Goal: Find specific page/section: Find specific page/section

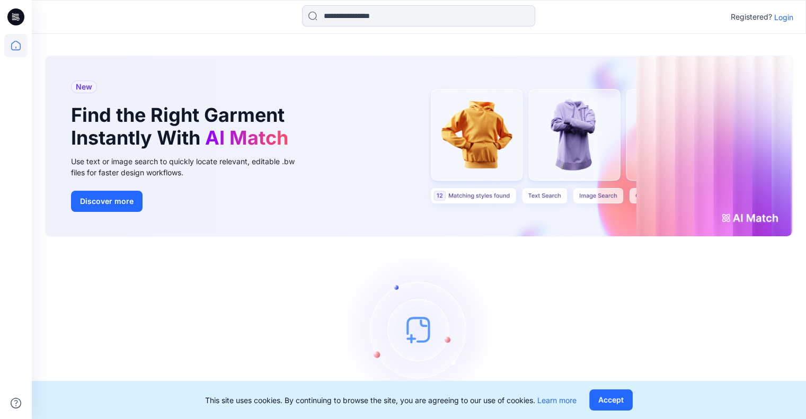
click at [782, 20] on p "Login" at bounding box center [784, 17] width 19 height 11
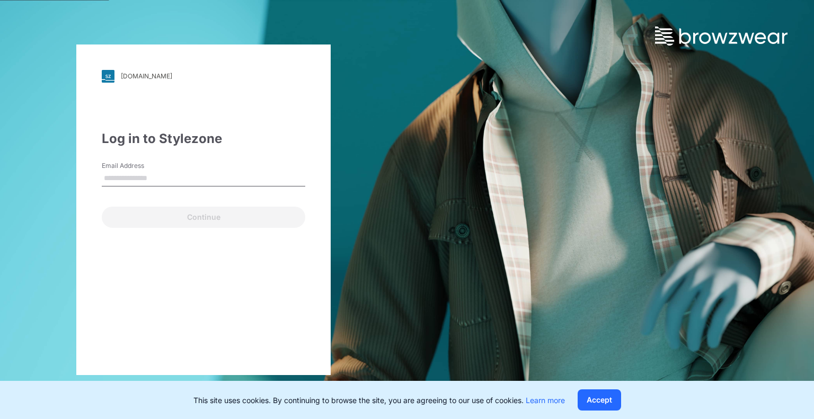
type input "**********"
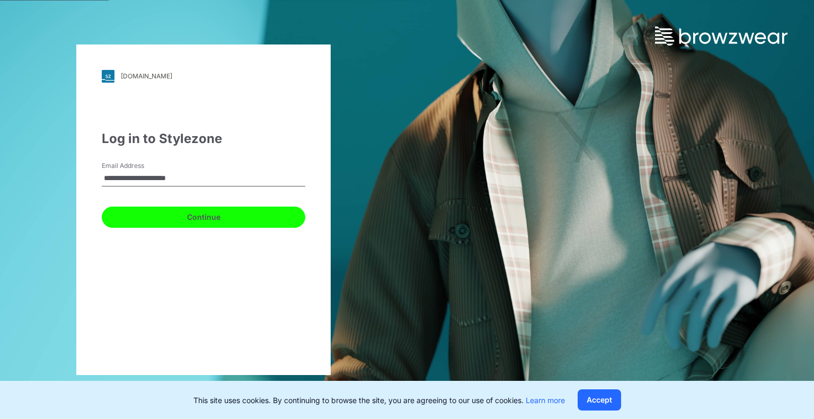
click at [223, 214] on button "Continue" at bounding box center [204, 217] width 204 height 21
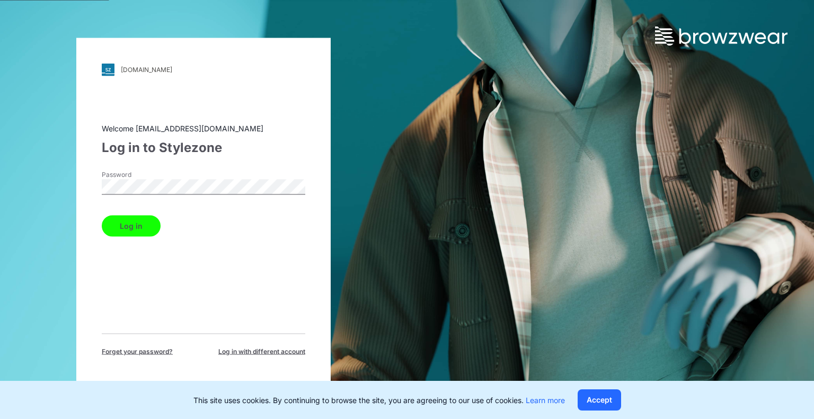
click at [139, 226] on button "Log in" at bounding box center [131, 225] width 59 height 21
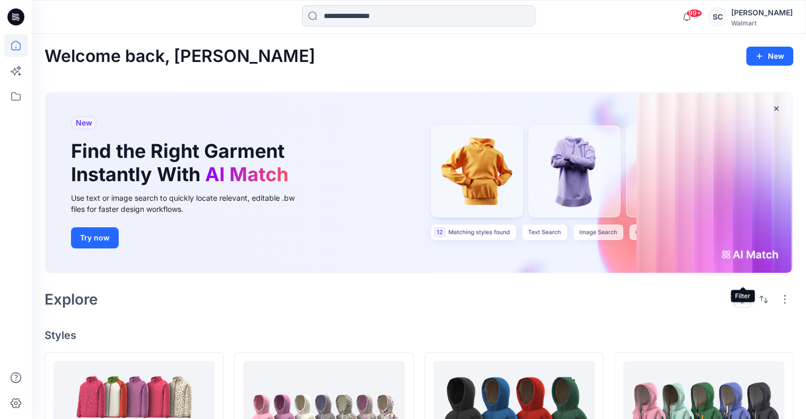
click at [742, 291] on button "button" at bounding box center [742, 299] width 17 height 17
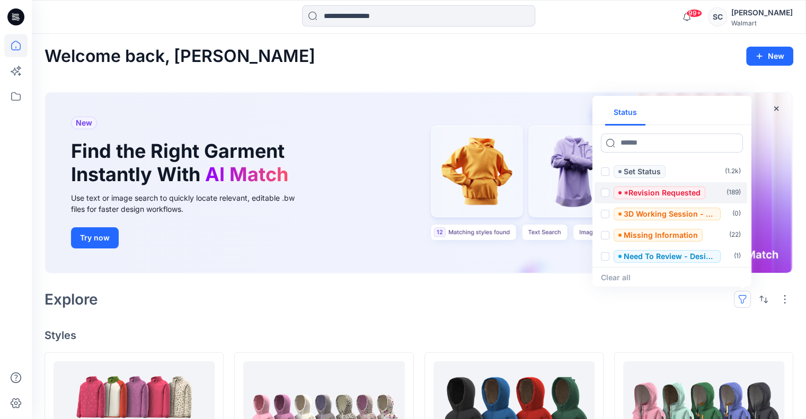
click at [606, 189] on span at bounding box center [605, 193] width 8 height 8
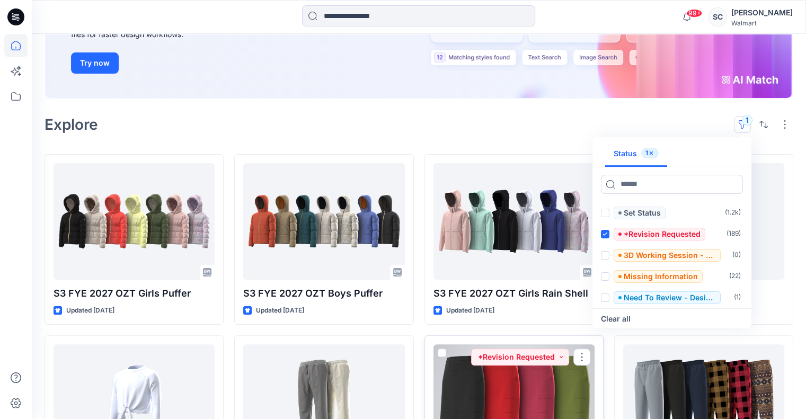
scroll to position [106, 0]
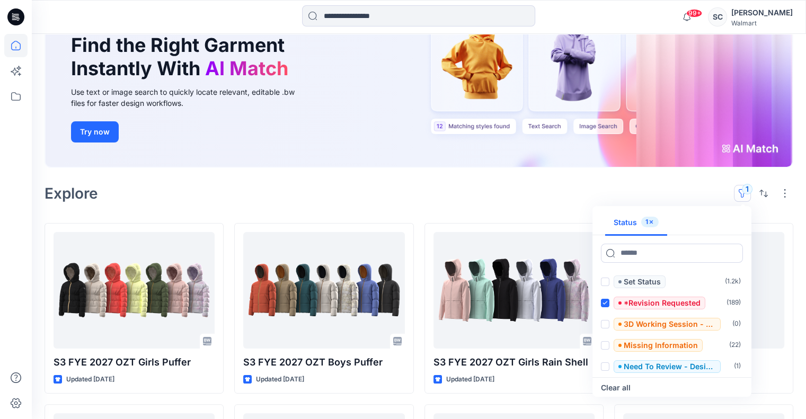
click at [415, 181] on div "Explore 1 Status 1 Set Status ( 1.2k ) *Revision Requested ( 189 ) 3D Working S…" at bounding box center [419, 193] width 749 height 25
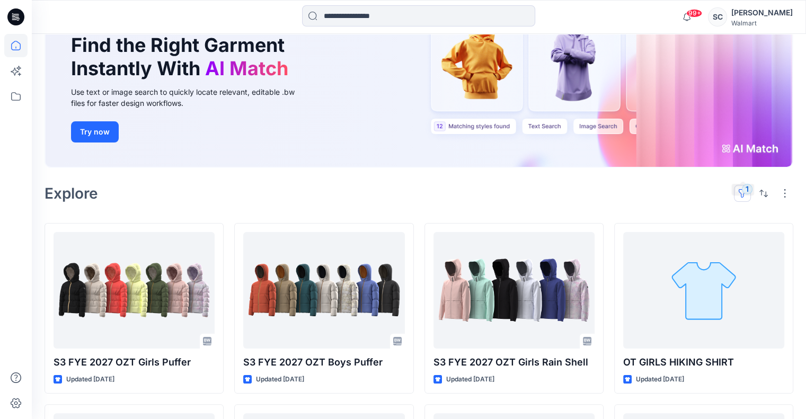
click at [743, 185] on button "1" at bounding box center [742, 193] width 17 height 17
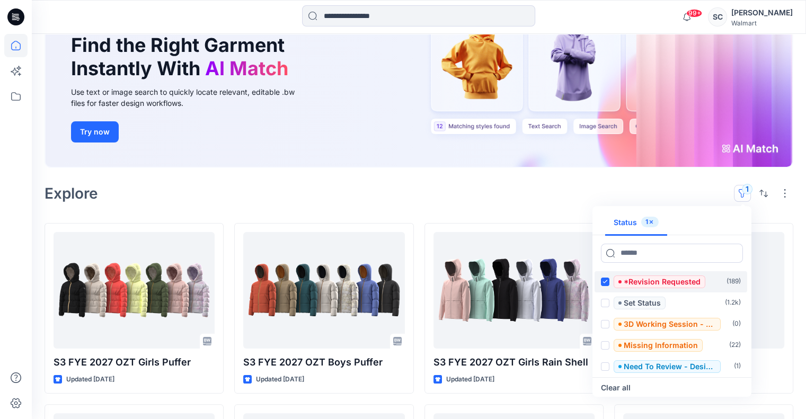
click at [604, 280] on icon at bounding box center [605, 282] width 5 height 4
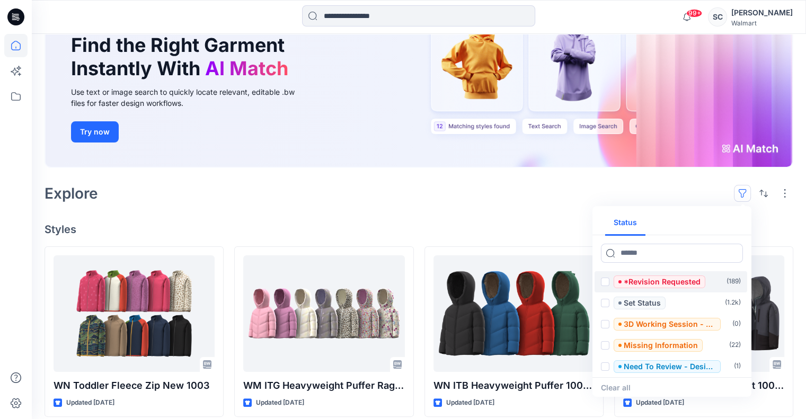
click at [769, 223] on h4 "Styles" at bounding box center [419, 229] width 749 height 13
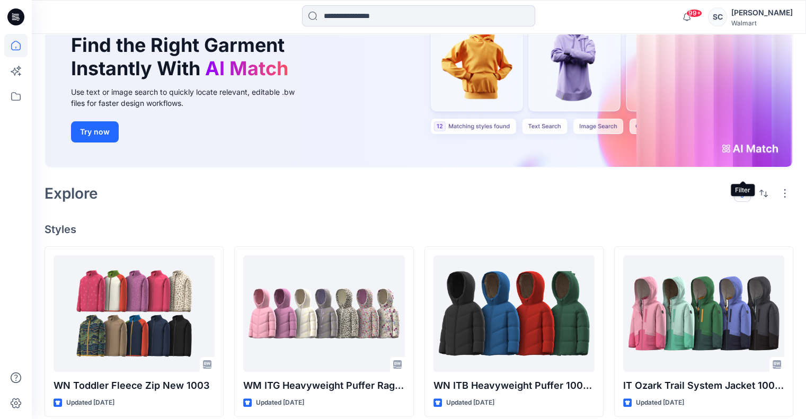
click at [741, 185] on button "button" at bounding box center [742, 193] width 17 height 17
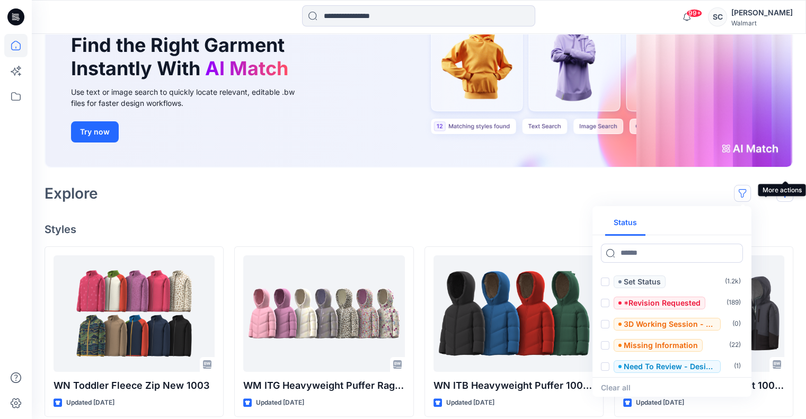
click at [782, 185] on button "button" at bounding box center [785, 193] width 17 height 17
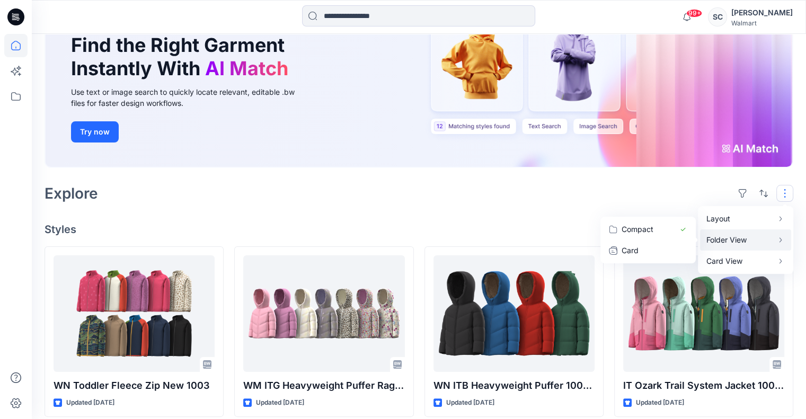
click at [761, 234] on p "Folder View" at bounding box center [740, 240] width 67 height 13
click at [562, 192] on div "Welcome back, [PERSON_NAME] New New Find the Right Garment Instantly With AI Ma…" at bounding box center [419, 379] width 775 height 903
click at [746, 185] on button "button" at bounding box center [742, 193] width 17 height 17
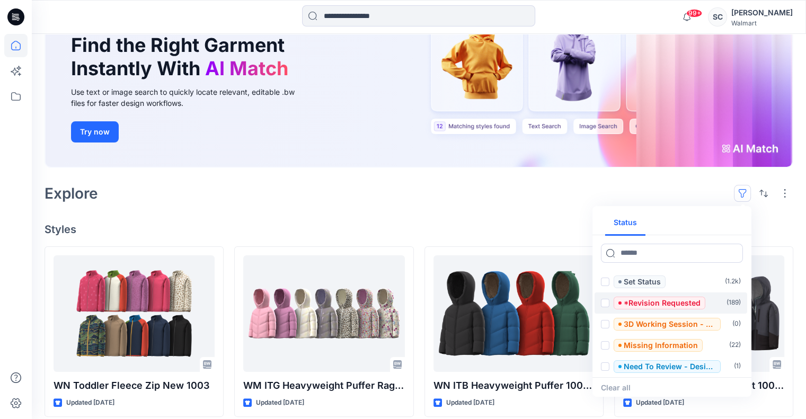
click at [606, 299] on span at bounding box center [605, 303] width 8 height 8
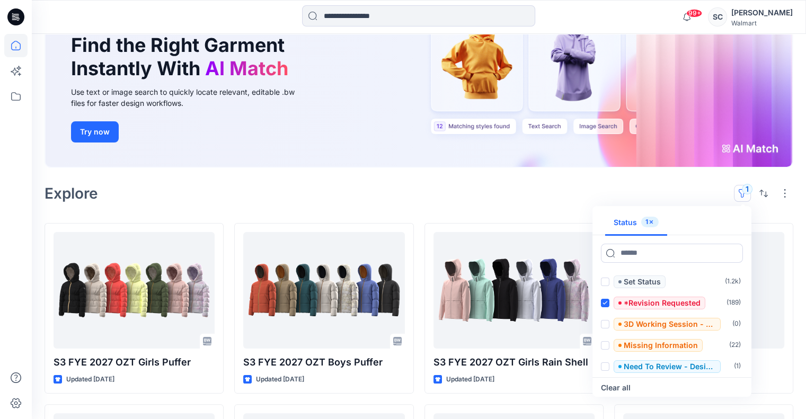
click at [526, 196] on div "Welcome back, [PERSON_NAME] New New Find the Right Garment Instantly With AI Ma…" at bounding box center [419, 368] width 775 height 880
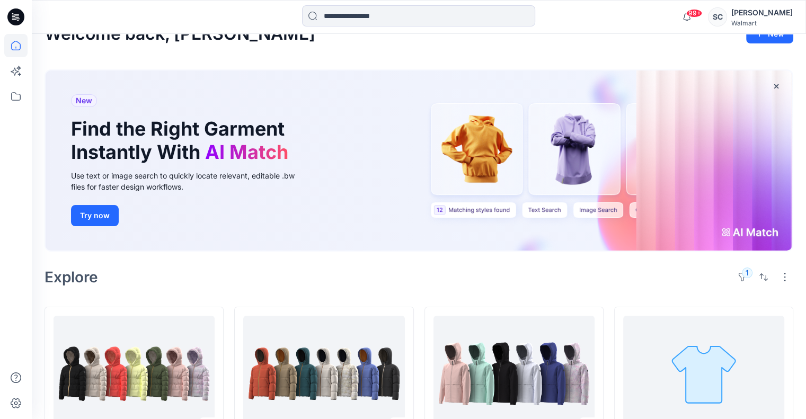
scroll to position [0, 0]
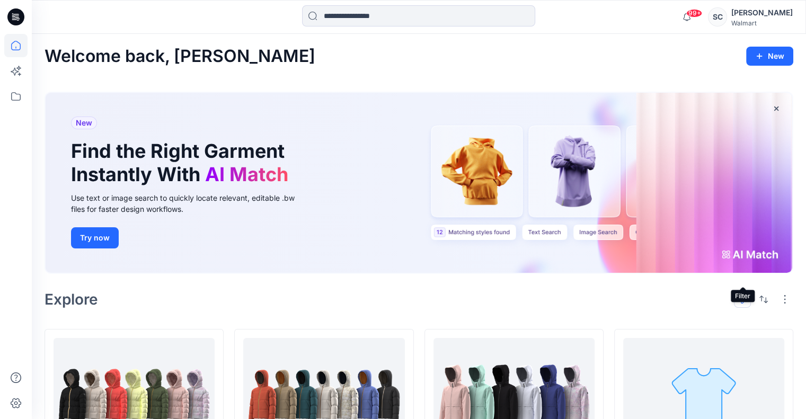
click at [748, 291] on button "1" at bounding box center [742, 299] width 17 height 17
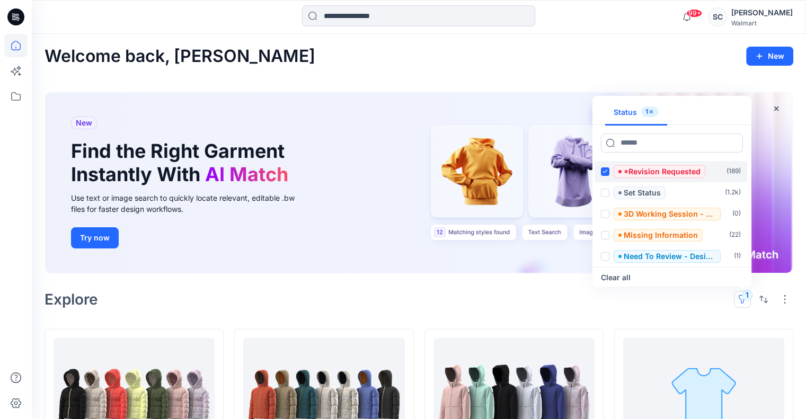
click at [604, 170] on icon at bounding box center [605, 172] width 5 height 4
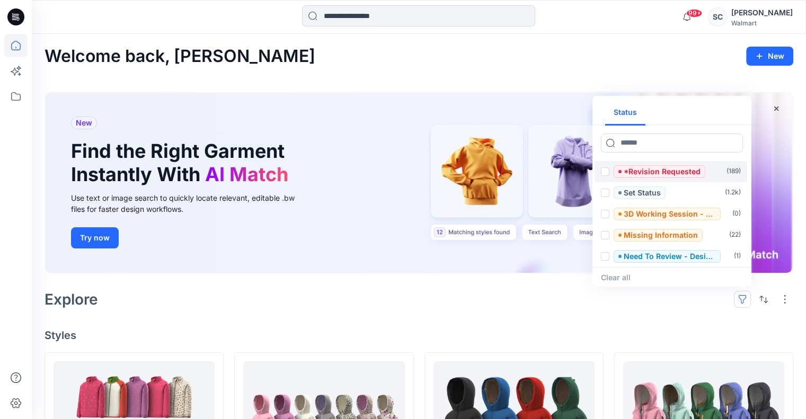
click at [639, 267] on div "Clear all" at bounding box center [672, 277] width 159 height 21
click at [611, 267] on div "Clear all" at bounding box center [672, 277] width 159 height 21
click at [625, 329] on h4 "Styles" at bounding box center [419, 335] width 749 height 13
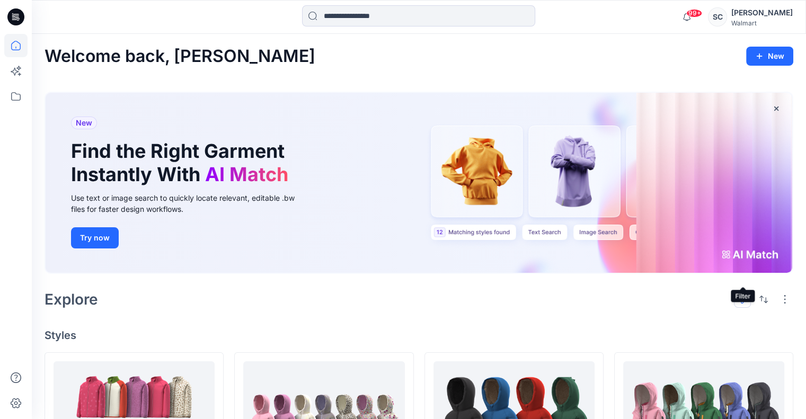
click at [744, 291] on button "button" at bounding box center [742, 299] width 17 height 17
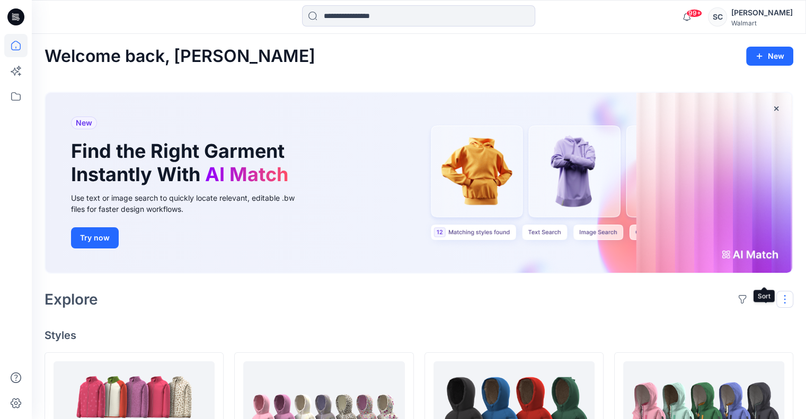
click at [787, 291] on button "button" at bounding box center [785, 299] width 17 height 17
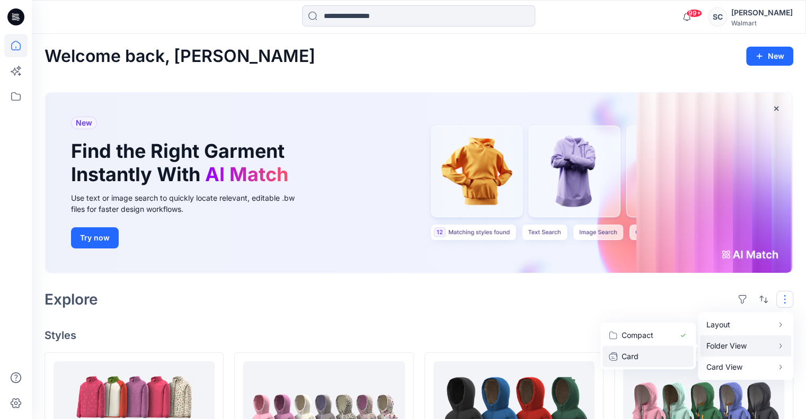
click at [674, 350] on p "Card" at bounding box center [648, 356] width 53 height 13
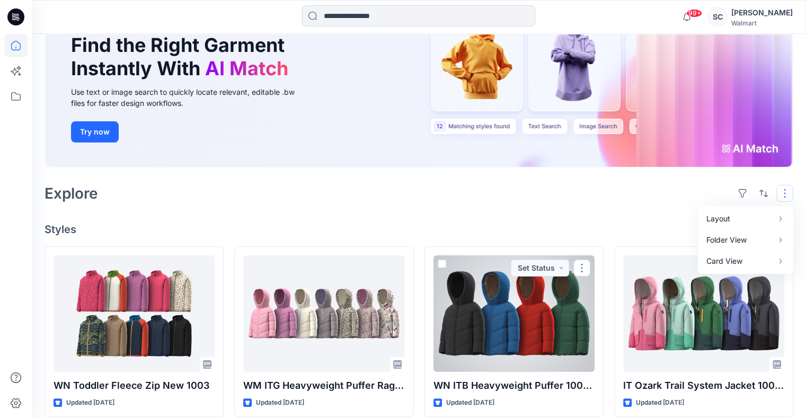
scroll to position [106, 0]
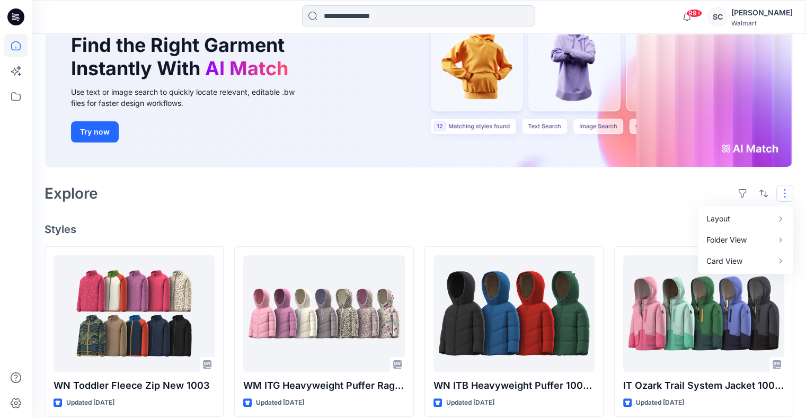
click at [784, 185] on button "button" at bounding box center [785, 193] width 17 height 17
click at [683, 251] on button "Card Info" at bounding box center [643, 261] width 102 height 21
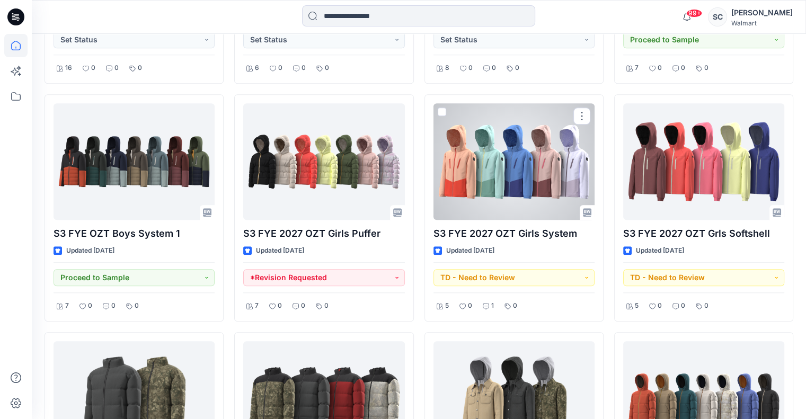
scroll to position [982, 0]
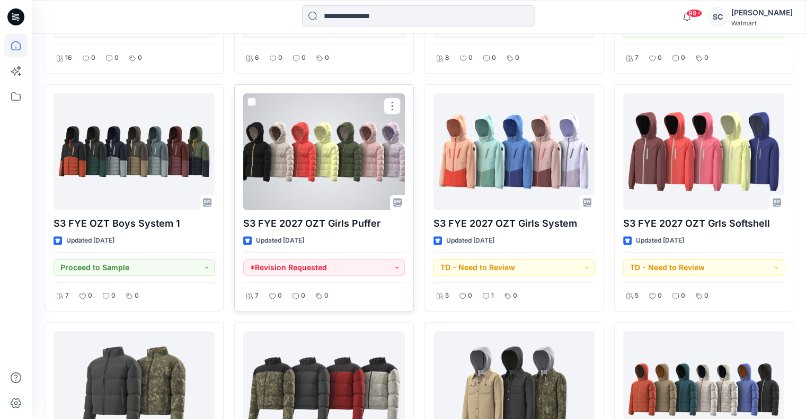
click at [342, 136] on div at bounding box center [323, 151] width 161 height 117
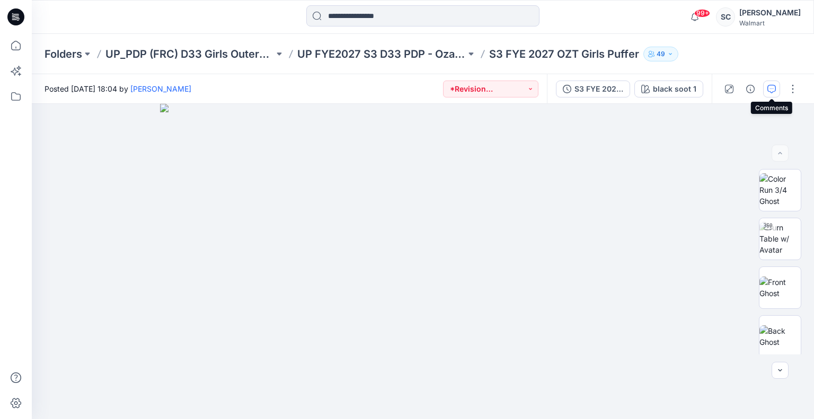
click at [772, 85] on icon "button" at bounding box center [772, 89] width 8 height 8
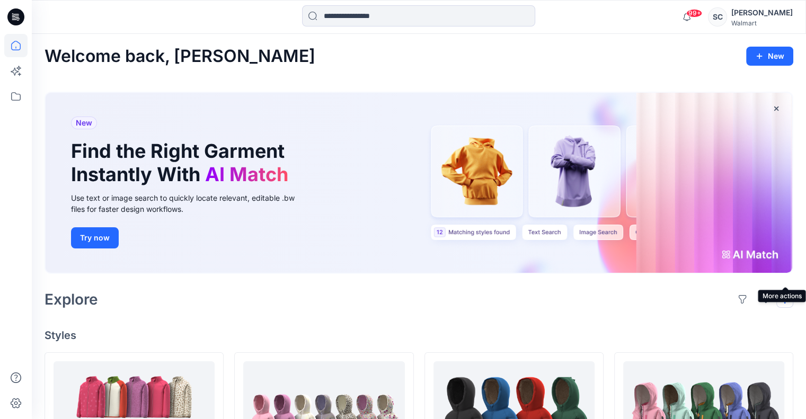
click at [787, 291] on button "button" at bounding box center [785, 299] width 17 height 17
click at [751, 361] on p "Card View" at bounding box center [740, 367] width 67 height 13
click at [755, 361] on p "Card View" at bounding box center [740, 367] width 67 height 13
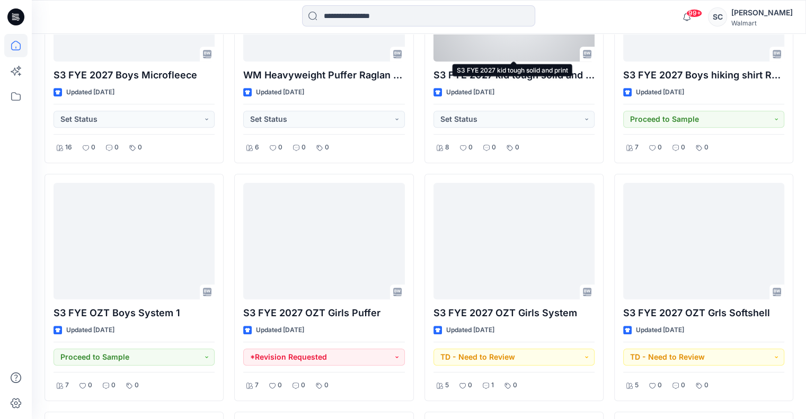
scroll to position [901, 0]
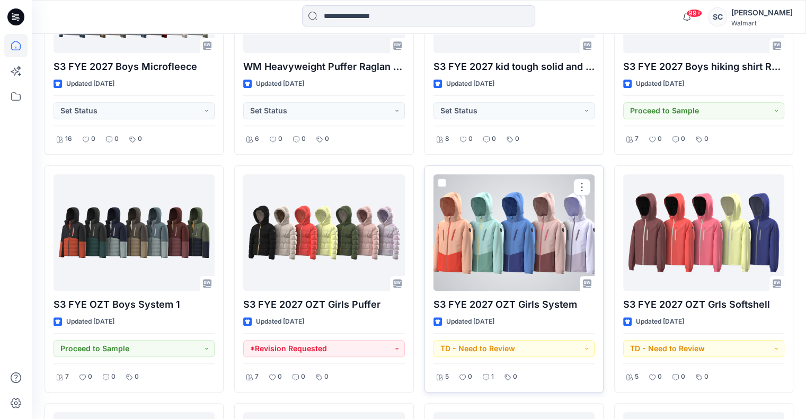
click at [511, 217] on div at bounding box center [514, 232] width 161 height 117
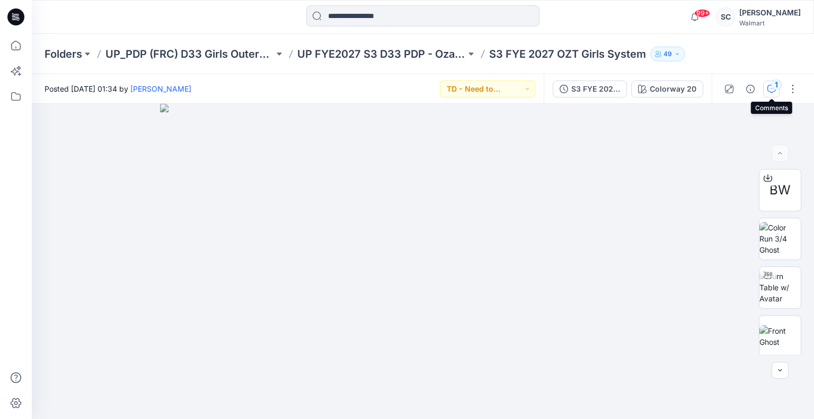
click at [772, 87] on button "1" at bounding box center [771, 89] width 17 height 17
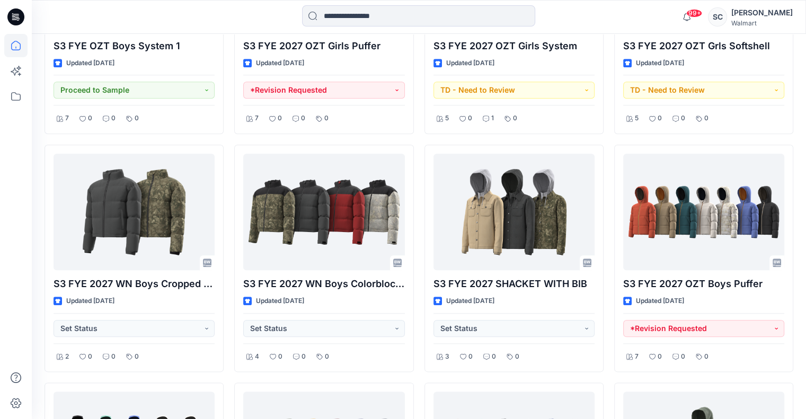
scroll to position [848, 0]
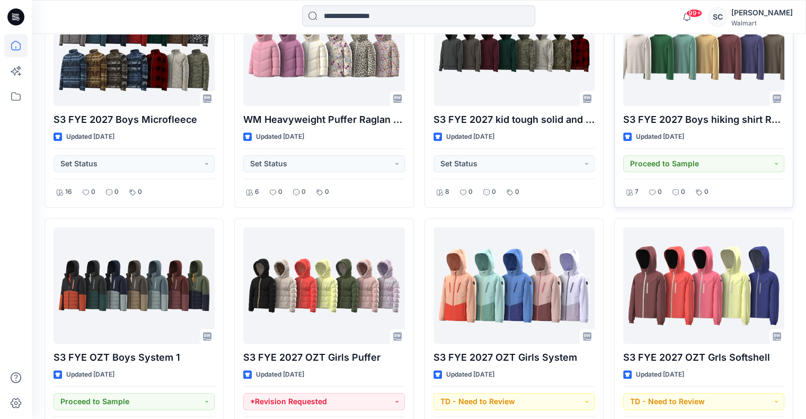
drag, startPoint x: 606, startPoint y: 189, endPoint x: 788, endPoint y: 165, distance: 183.4
click at [788, 165] on div "S3 FYE 2027 Boys hiking shirt Raglan Slv Updated [DATE] Proceed to Sample 7 0 0…" at bounding box center [703, 93] width 179 height 227
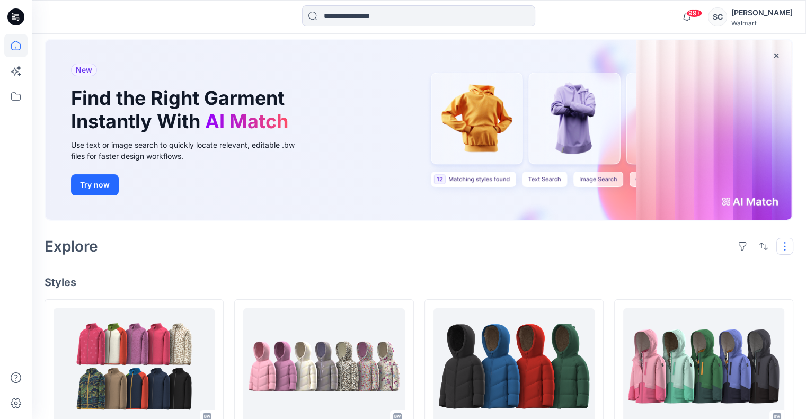
scroll to position [0, 0]
